Goal: Complete application form

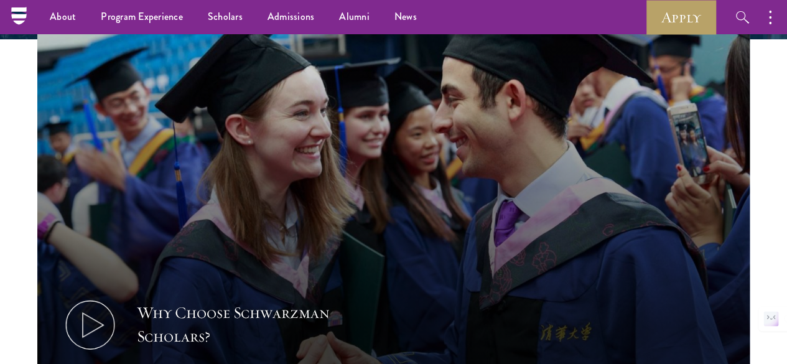
scroll to position [380, 0]
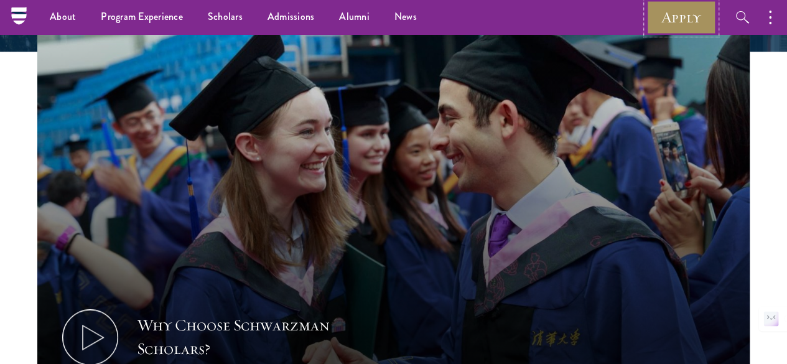
click at [680, 22] on link "Apply" at bounding box center [682, 17] width 70 height 34
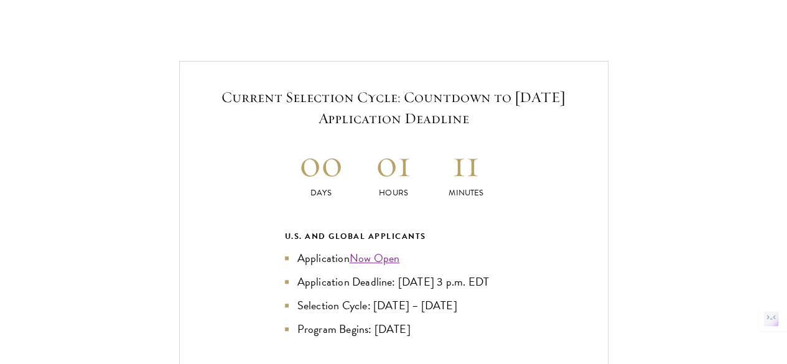
scroll to position [2603, 0]
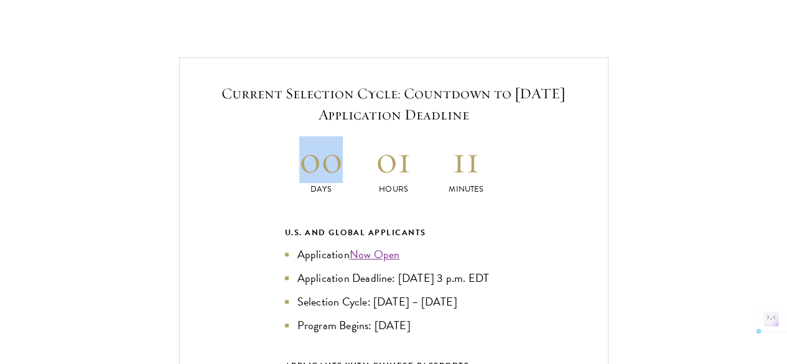
drag, startPoint x: 304, startPoint y: 116, endPoint x: 345, endPoint y: 114, distance: 40.5
click at [345, 136] on h2 "00" at bounding box center [321, 159] width 73 height 47
drag, startPoint x: 304, startPoint y: 113, endPoint x: 341, endPoint y: 115, distance: 37.4
click at [341, 136] on h2 "00" at bounding box center [321, 159] width 73 height 47
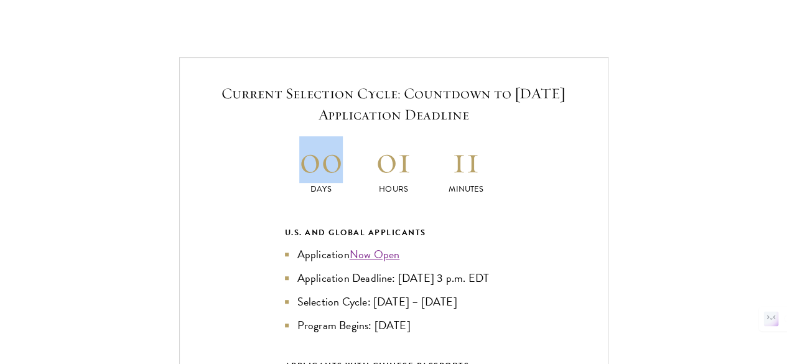
drag, startPoint x: 341, startPoint y: 115, endPoint x: 302, endPoint y: 115, distance: 38.6
click at [302, 136] on h2 "00" at bounding box center [321, 159] width 73 height 47
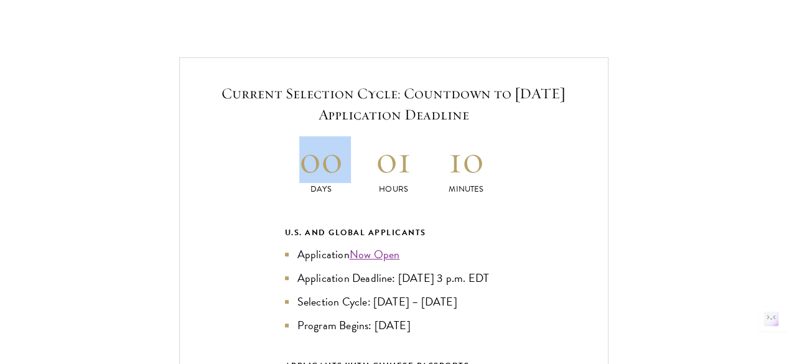
click at [311, 183] on p "Days" at bounding box center [321, 189] width 73 height 13
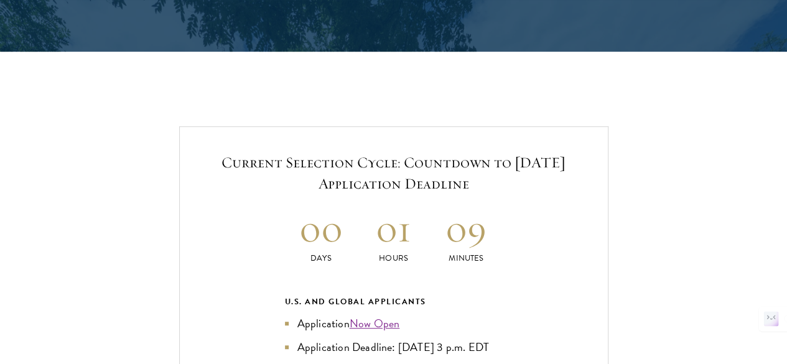
scroll to position [2809, 0]
